Goal: Navigation & Orientation: Find specific page/section

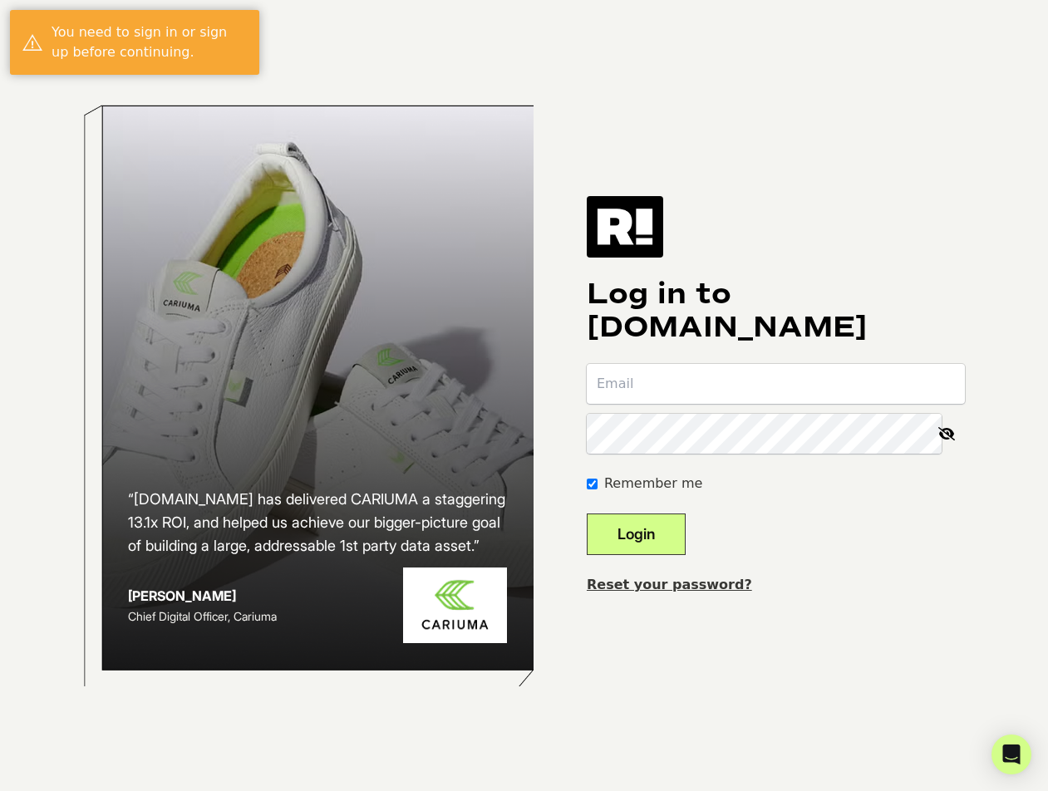
type input "[PERSON_NAME][EMAIL_ADDRESS][DOMAIN_NAME]"
click at [662, 538] on button "Login" at bounding box center [636, 535] width 99 height 42
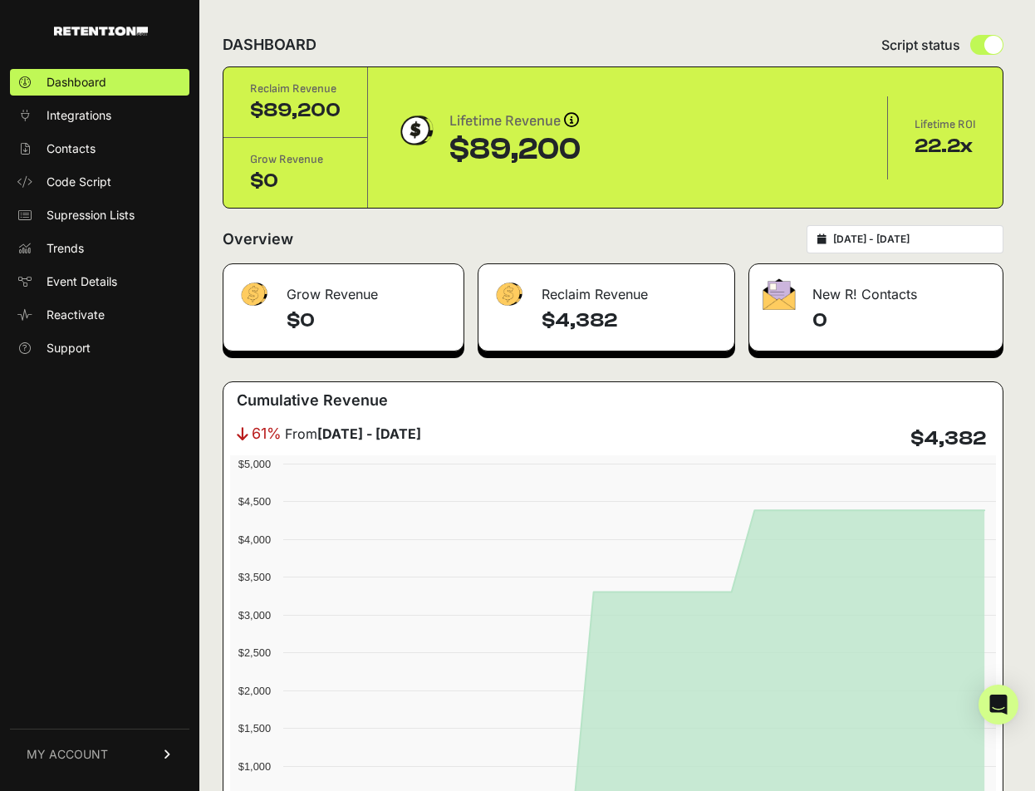
click at [81, 122] on span "Integrations" at bounding box center [79, 115] width 65 height 17
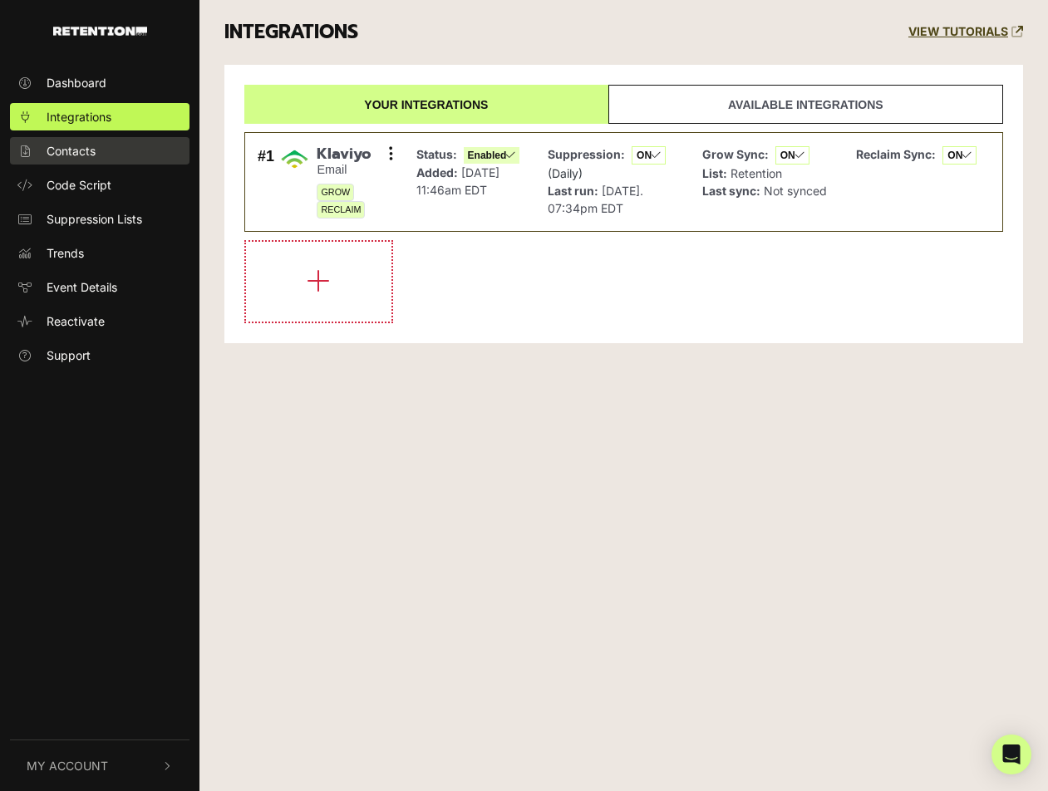
click at [125, 142] on link "Contacts" at bounding box center [99, 150] width 179 height 27
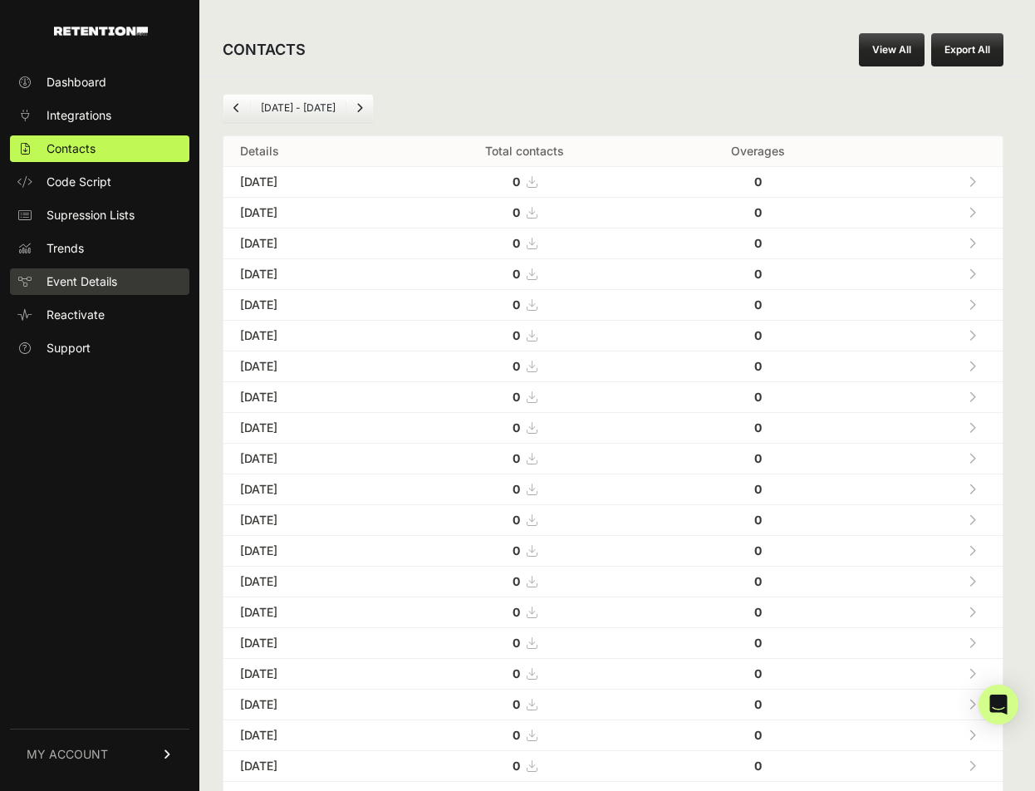
click at [79, 285] on span "Event Details" at bounding box center [82, 281] width 71 height 17
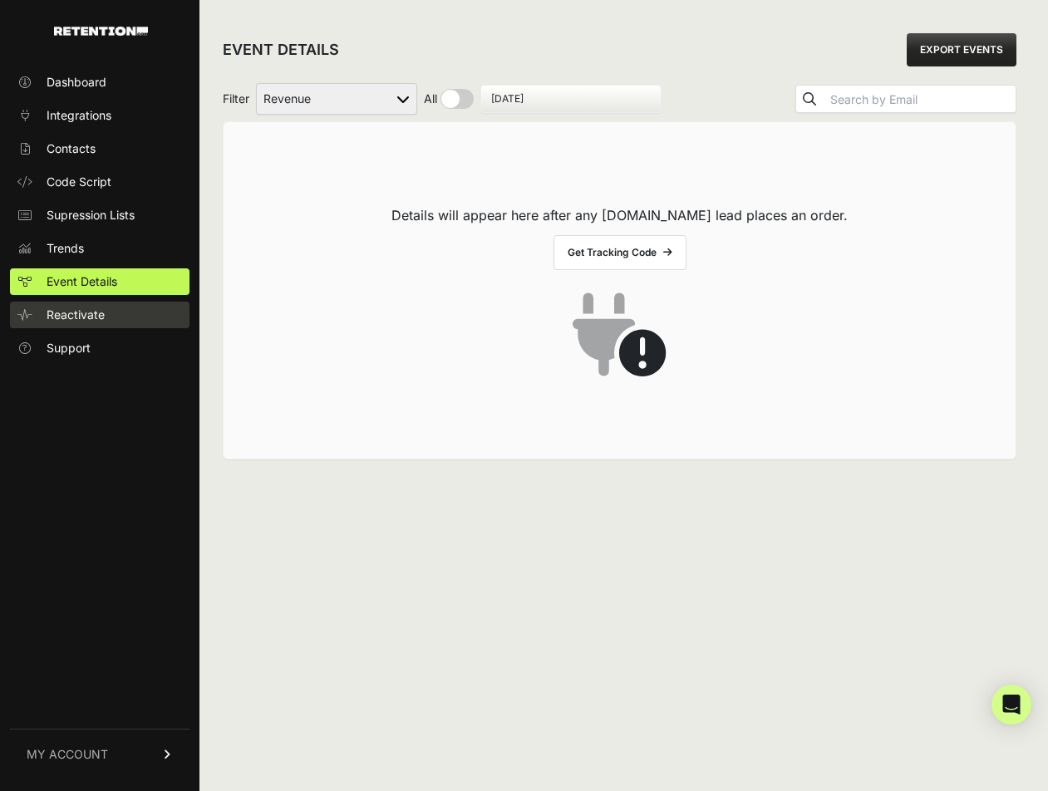
click at [125, 317] on link "Reactivate" at bounding box center [99, 315] width 179 height 27
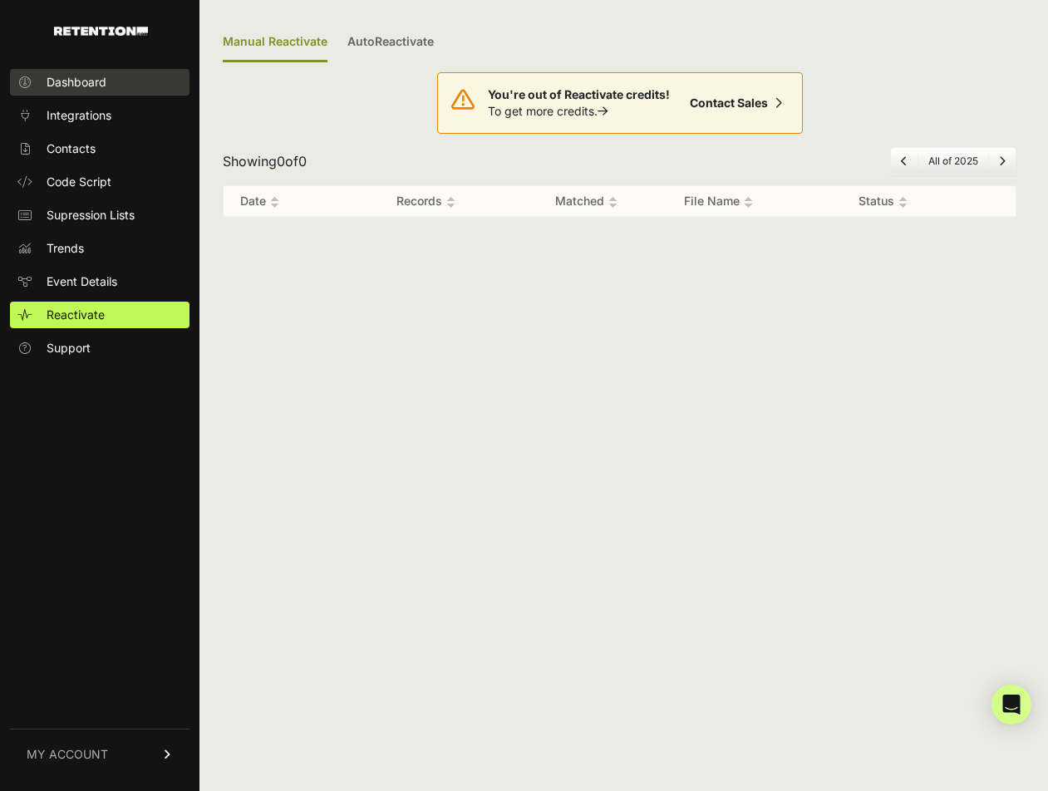
click at [99, 70] on link "Dashboard" at bounding box center [99, 82] width 179 height 27
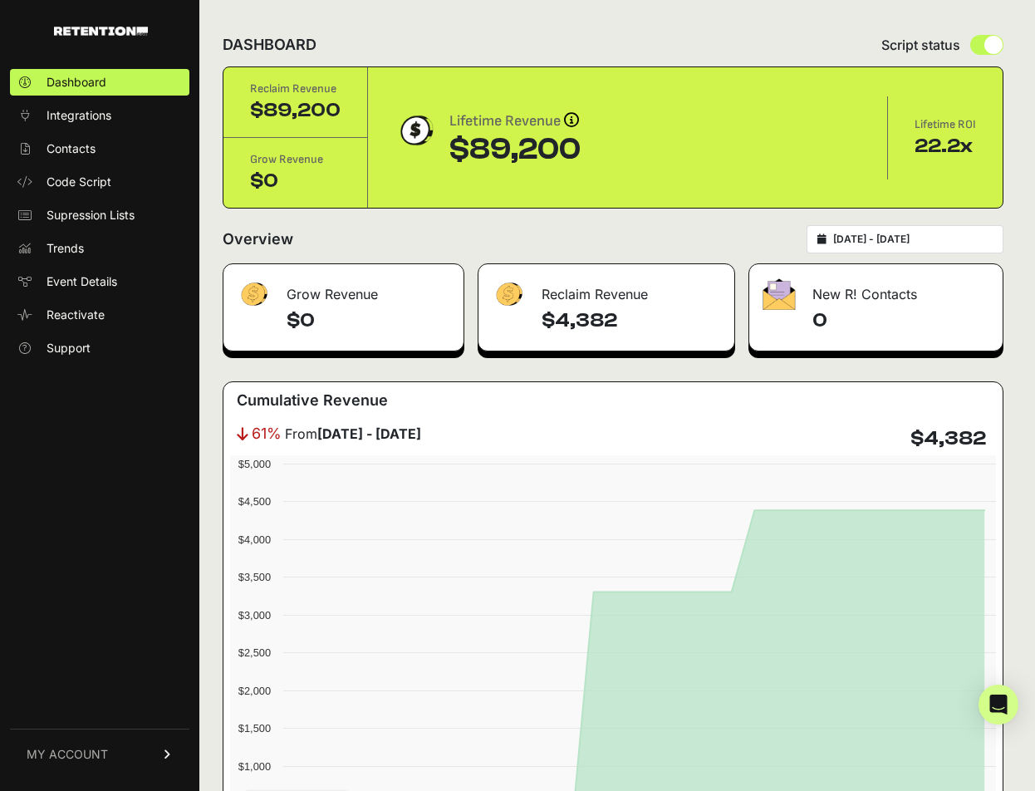
click at [114, 745] on link "MY ACCOUNT" at bounding box center [99, 754] width 179 height 51
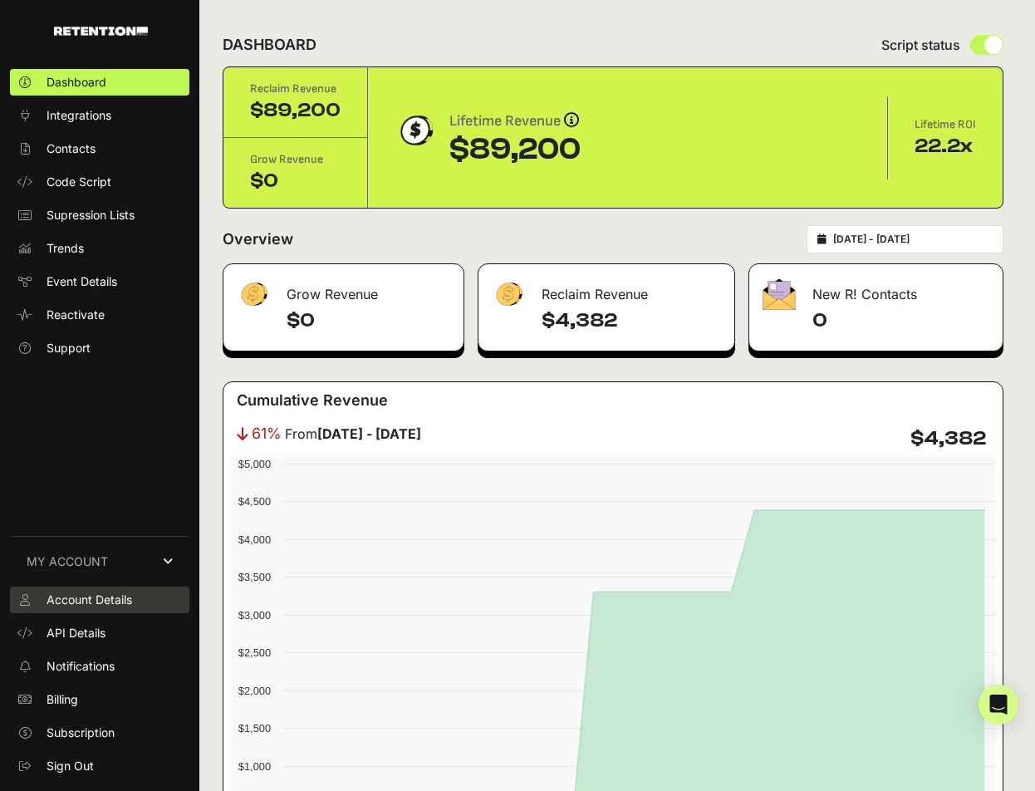
click at [119, 593] on span "Account Details" at bounding box center [90, 600] width 86 height 17
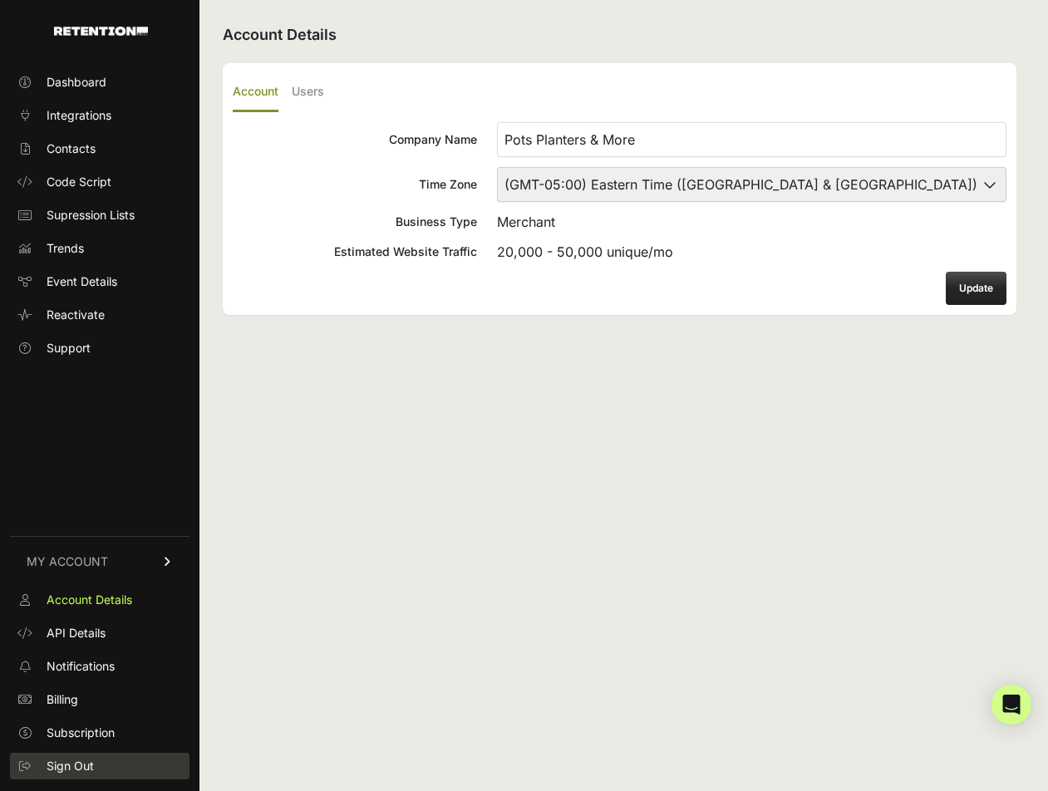
click at [70, 765] on span "Sign Out" at bounding box center [70, 766] width 47 height 17
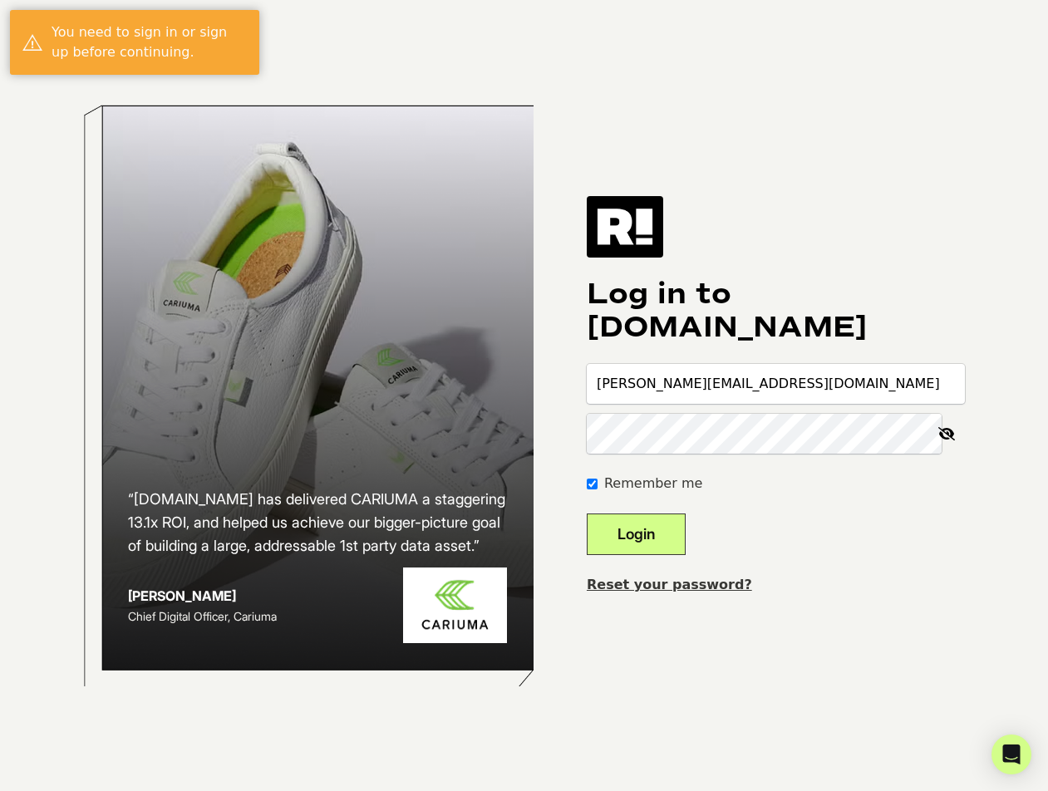
click at [787, 384] on input "[PERSON_NAME][EMAIL_ADDRESS][DOMAIN_NAME]" at bounding box center [776, 384] width 378 height 40
type input "[EMAIL_ADDRESS][DOMAIN_NAME]"
click at [946, 437] on icon at bounding box center [946, 434] width 37 height 40
click at [649, 514] on button "Login" at bounding box center [636, 535] width 99 height 42
